Goal: Task Accomplishment & Management: Manage account settings

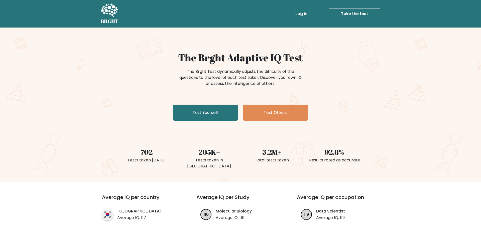
click at [300, 15] on link "Log in" at bounding box center [301, 14] width 16 height 10
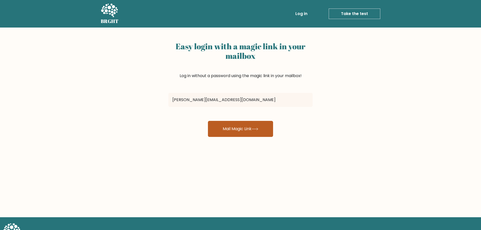
type input "ericjan.manuguid@gmail.com"
click at [266, 133] on button "Mail Magic Link" at bounding box center [240, 129] width 65 height 16
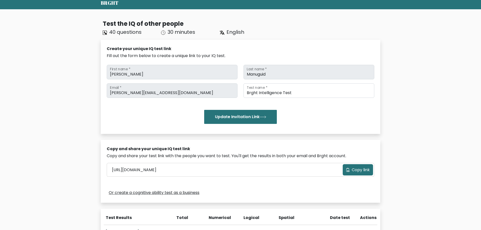
scroll to position [77, 0]
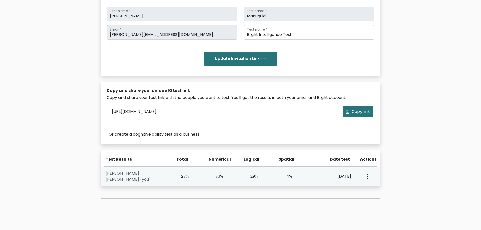
click at [134, 174] on link "Eric Jan Manuguid (you)" at bounding box center [128, 177] width 45 height 12
